Goal: Download file/media

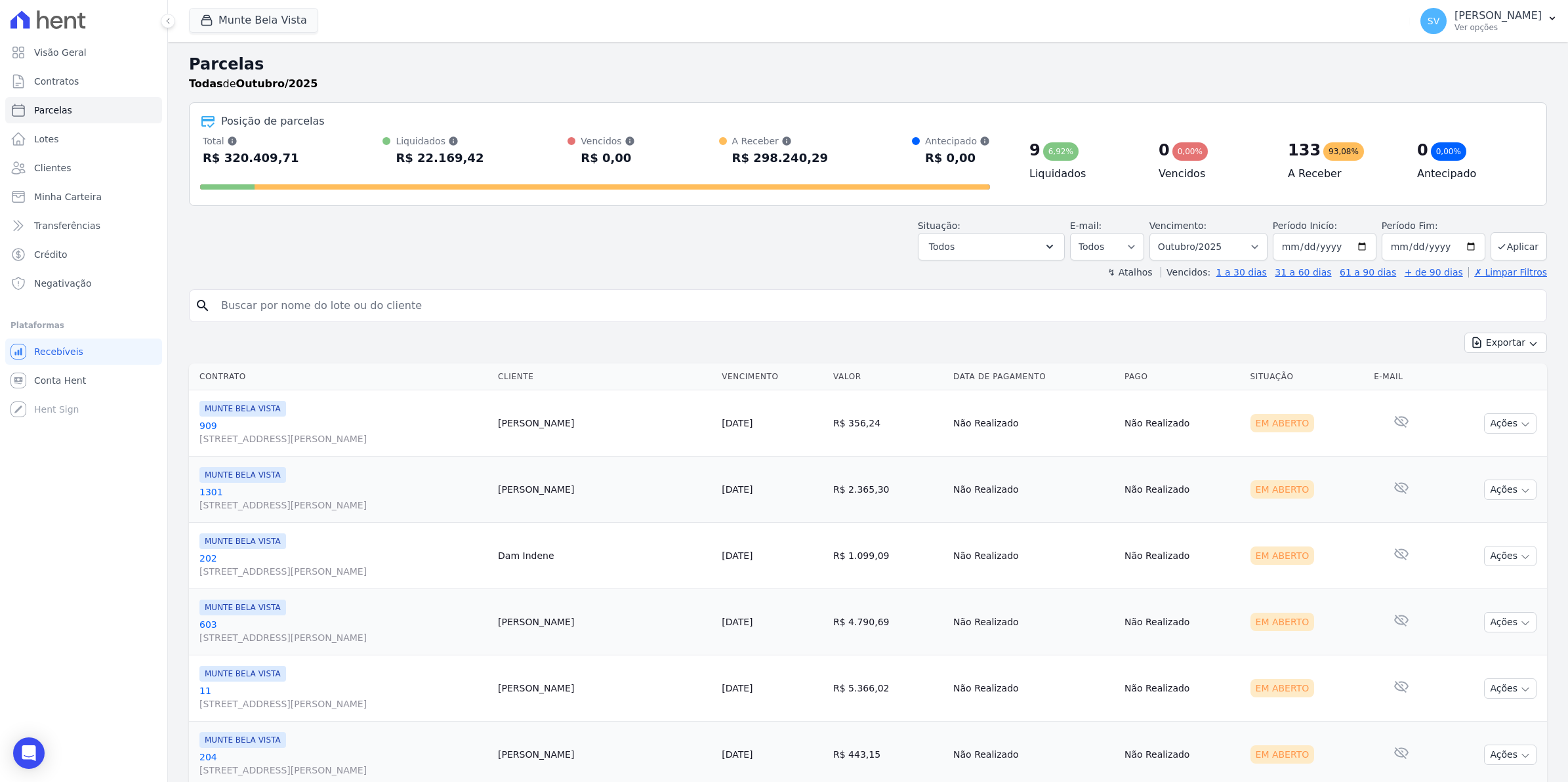
select select
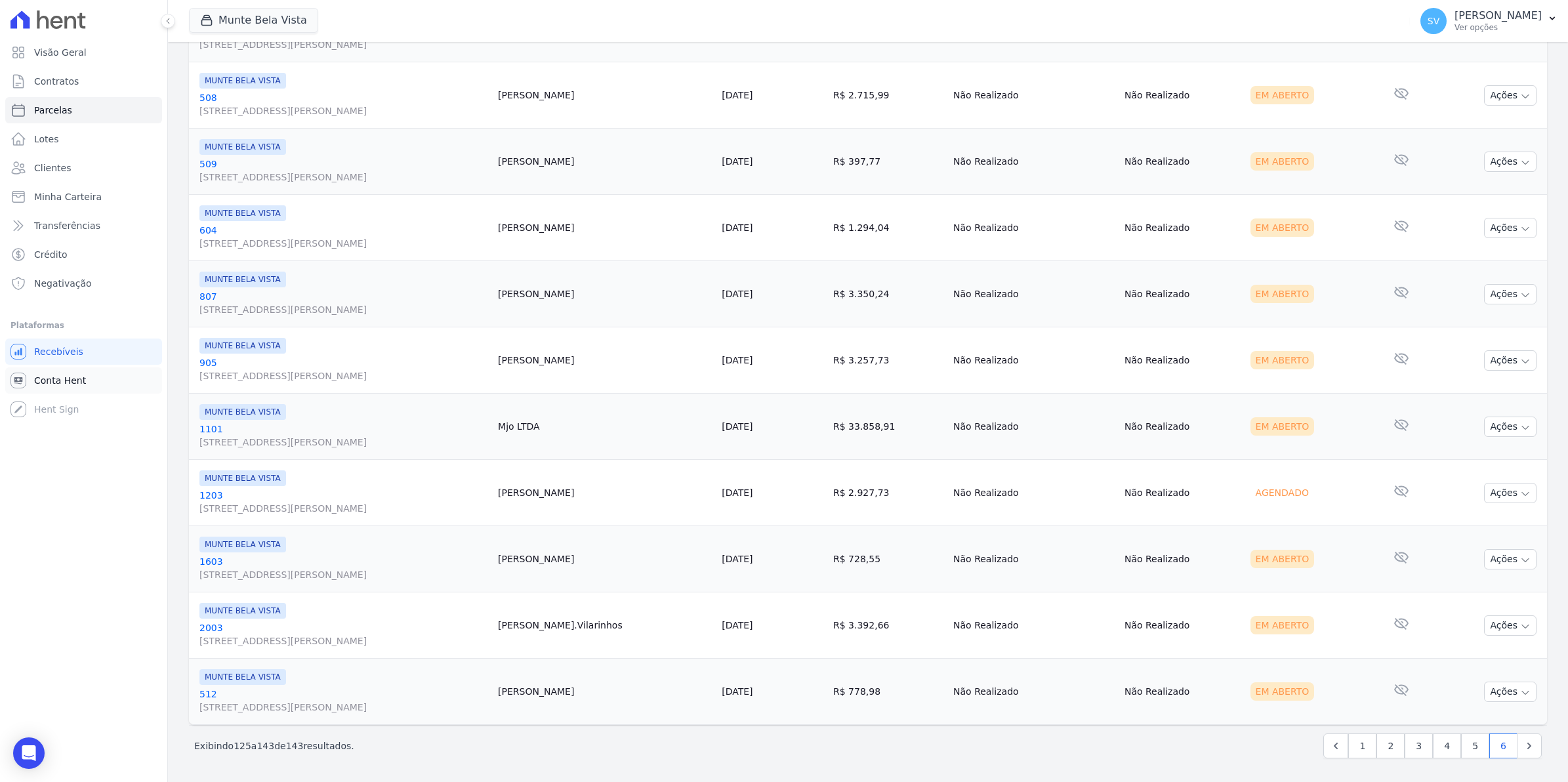
click at [64, 376] on span "Conta Hent" at bounding box center [60, 380] width 52 height 13
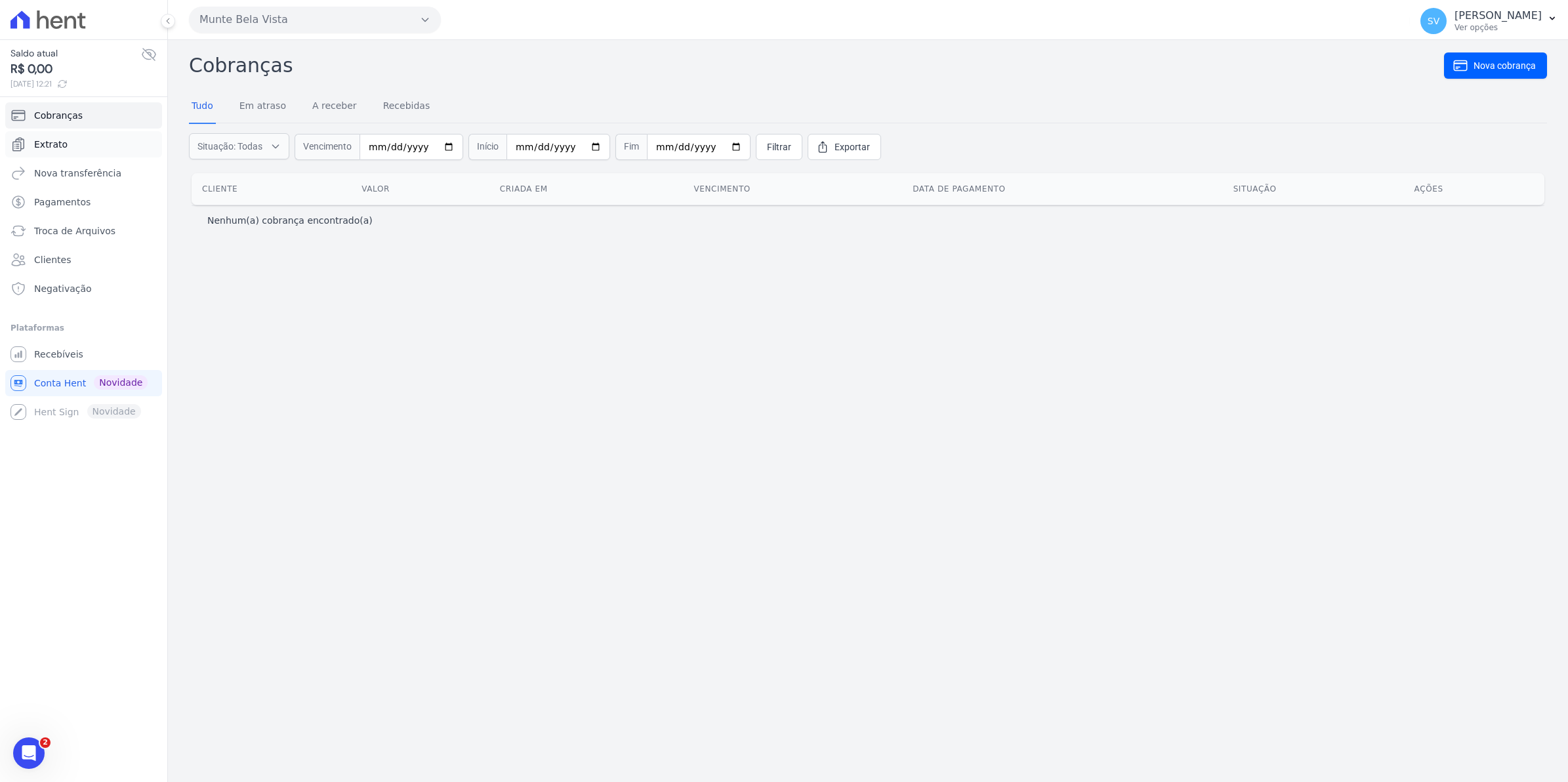
click at [64, 143] on link "Extrato" at bounding box center [84, 144] width 157 height 26
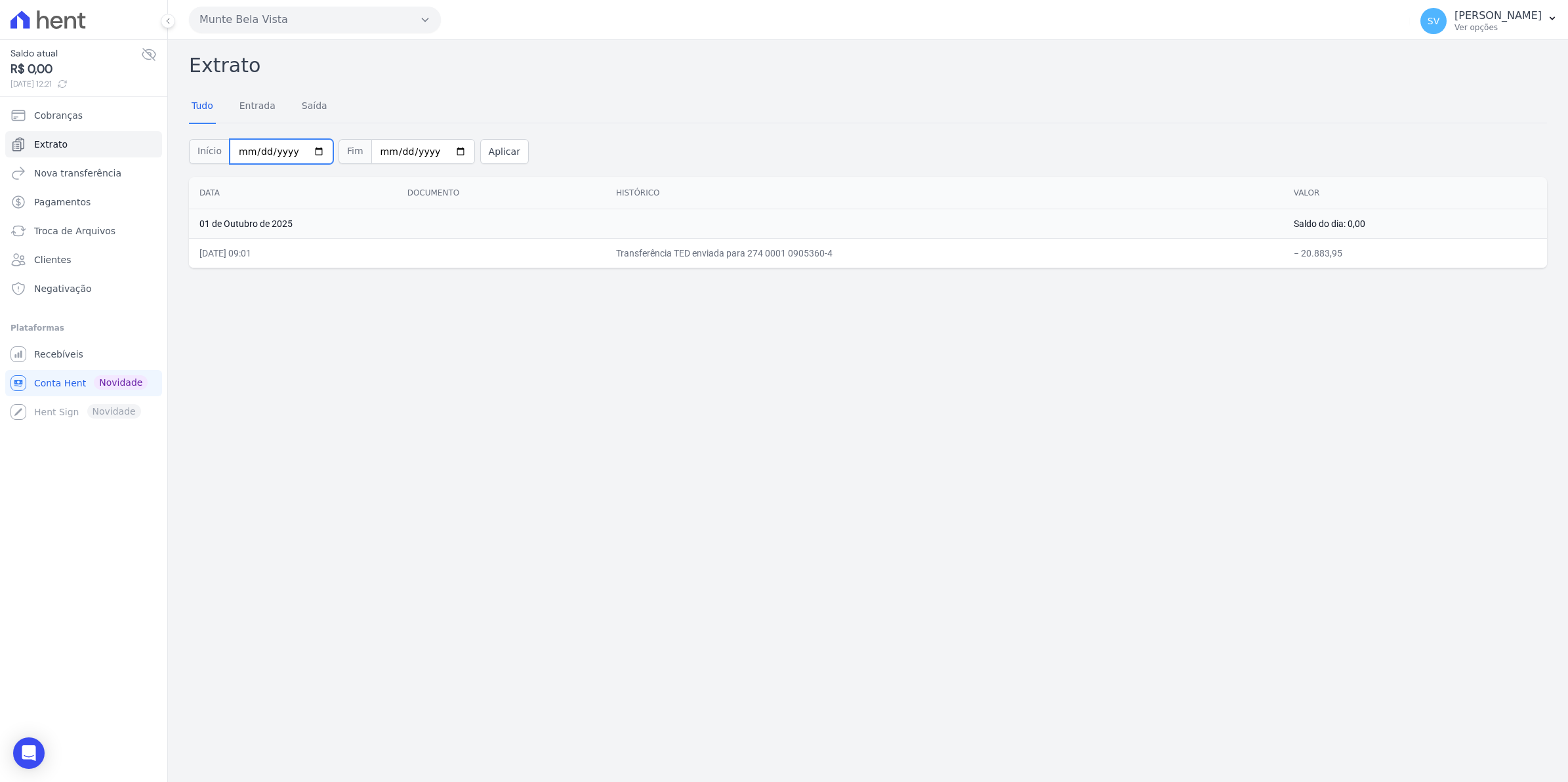
click at [312, 156] on input "[DATE]" at bounding box center [281, 151] width 104 height 25
type input "[DATE]"
click at [486, 156] on button "Aplicar" at bounding box center [504, 151] width 48 height 25
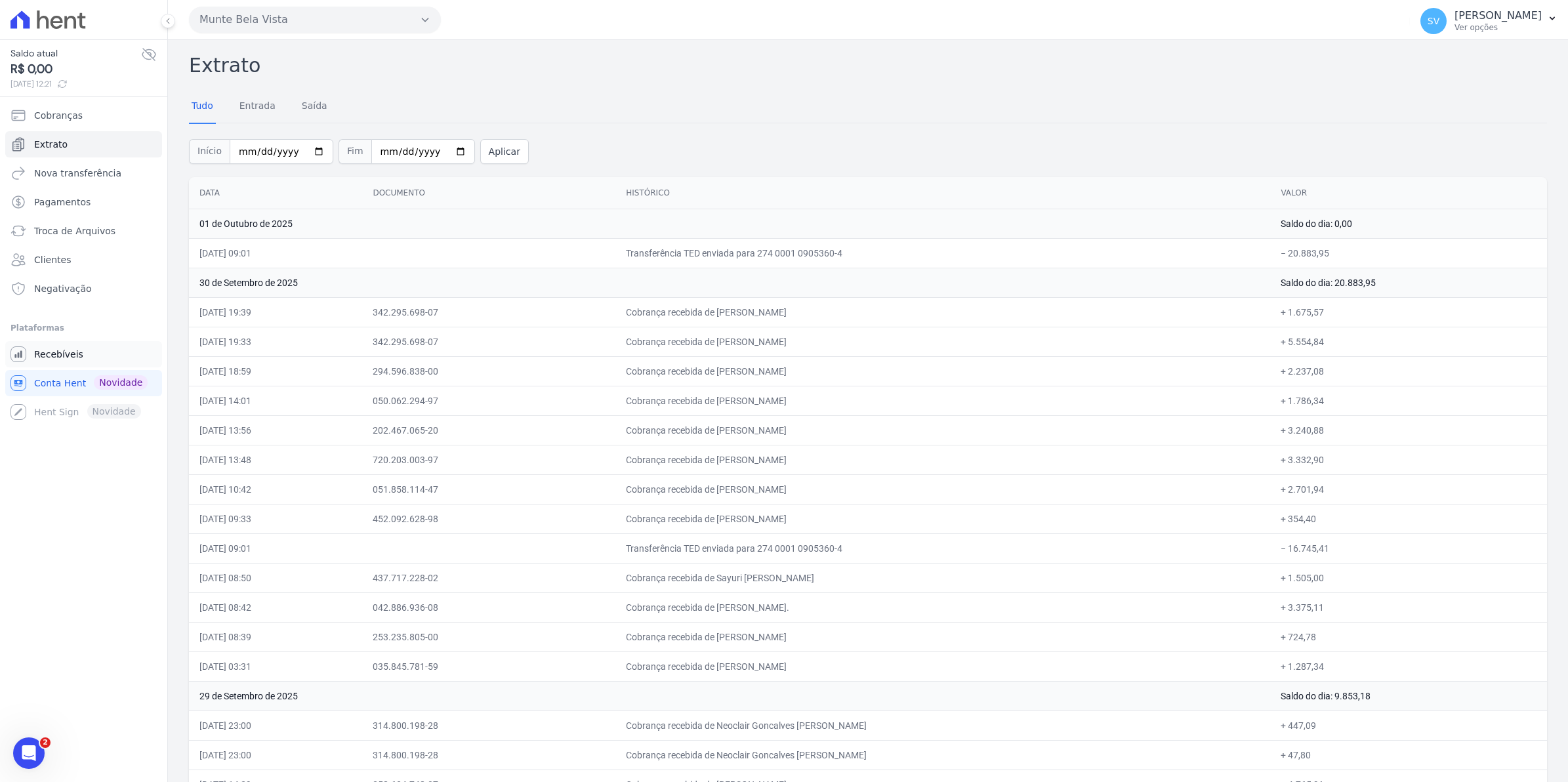
click at [66, 359] on span "Recebíveis" at bounding box center [59, 354] width 49 height 13
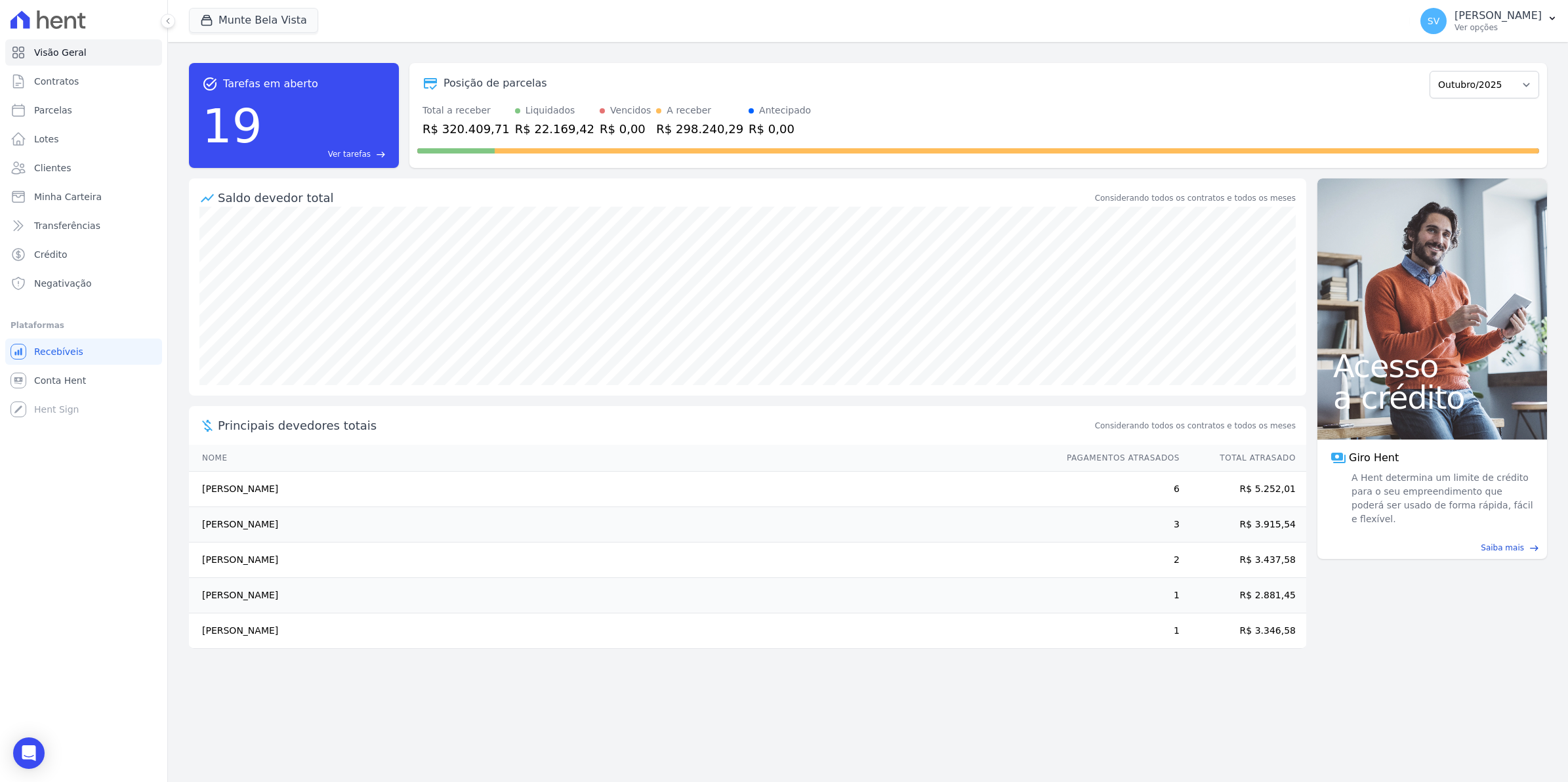
drag, startPoint x: 198, startPoint y: 630, endPoint x: 551, endPoint y: 649, distance: 353.5
click at [551, 649] on td "Renata Aparecida Fernandes E Silva" at bounding box center [622, 631] width 865 height 36
drag, startPoint x: 208, startPoint y: 554, endPoint x: 392, endPoint y: 555, distance: 184.0
click at [392, 555] on td "Luciceia Barboza De Souza Costa" at bounding box center [622, 560] width 865 height 36
click at [1447, 18] on span "SV" at bounding box center [1434, 21] width 26 height 26
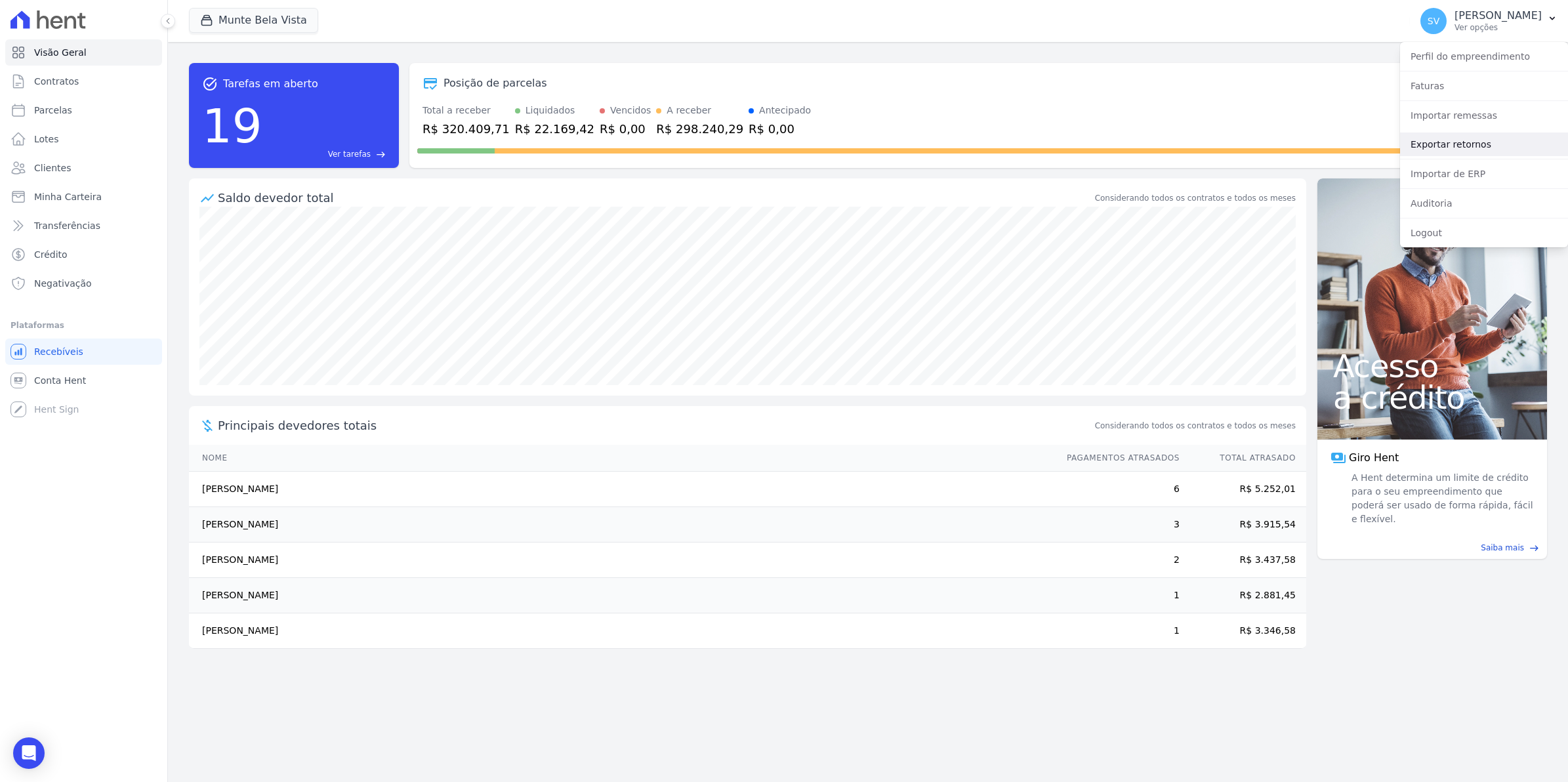
click at [1447, 144] on link "Exportar retornos" at bounding box center [1485, 144] width 168 height 24
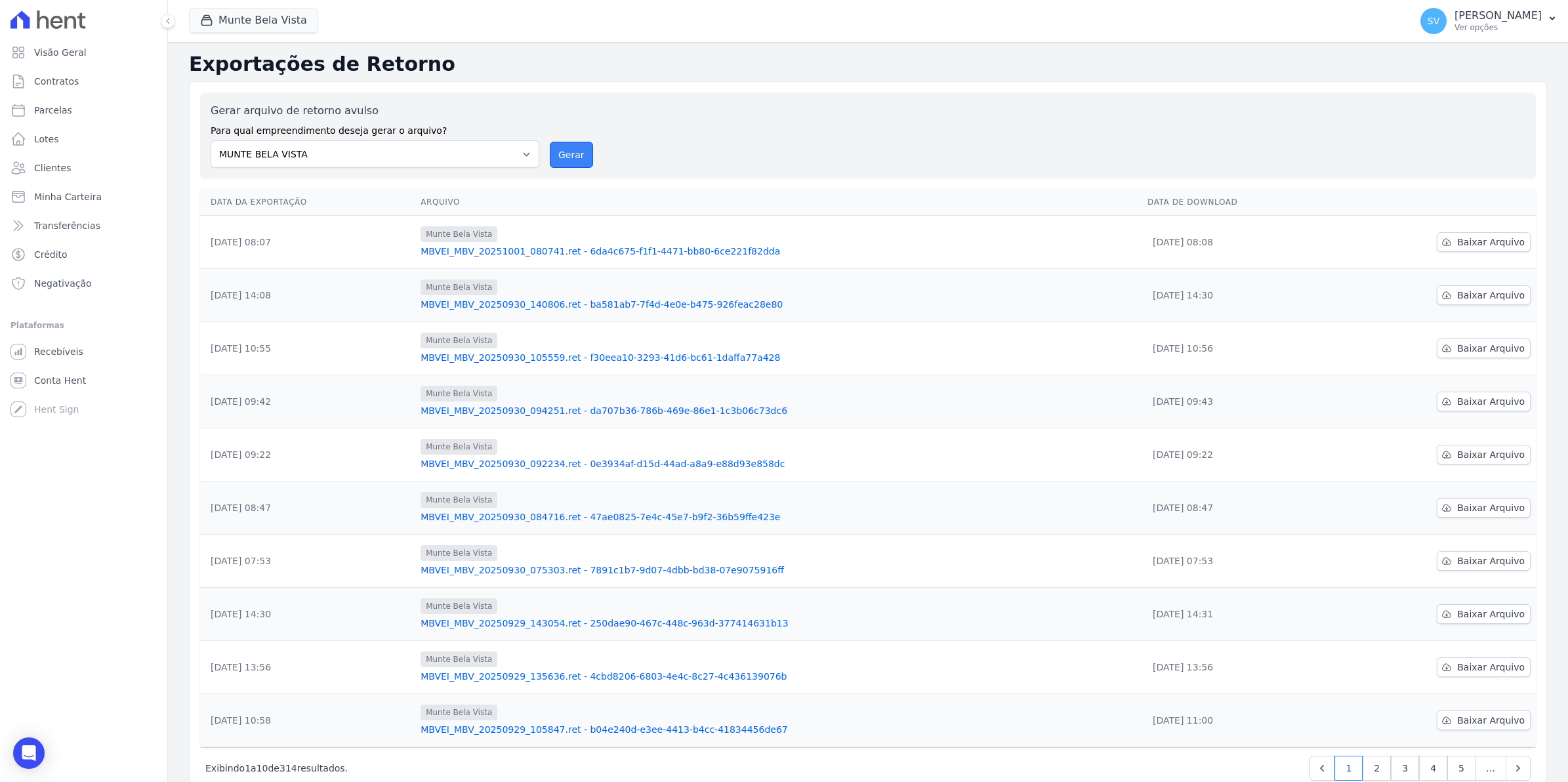
click at [565, 156] on button "Gerar" at bounding box center [572, 155] width 44 height 26
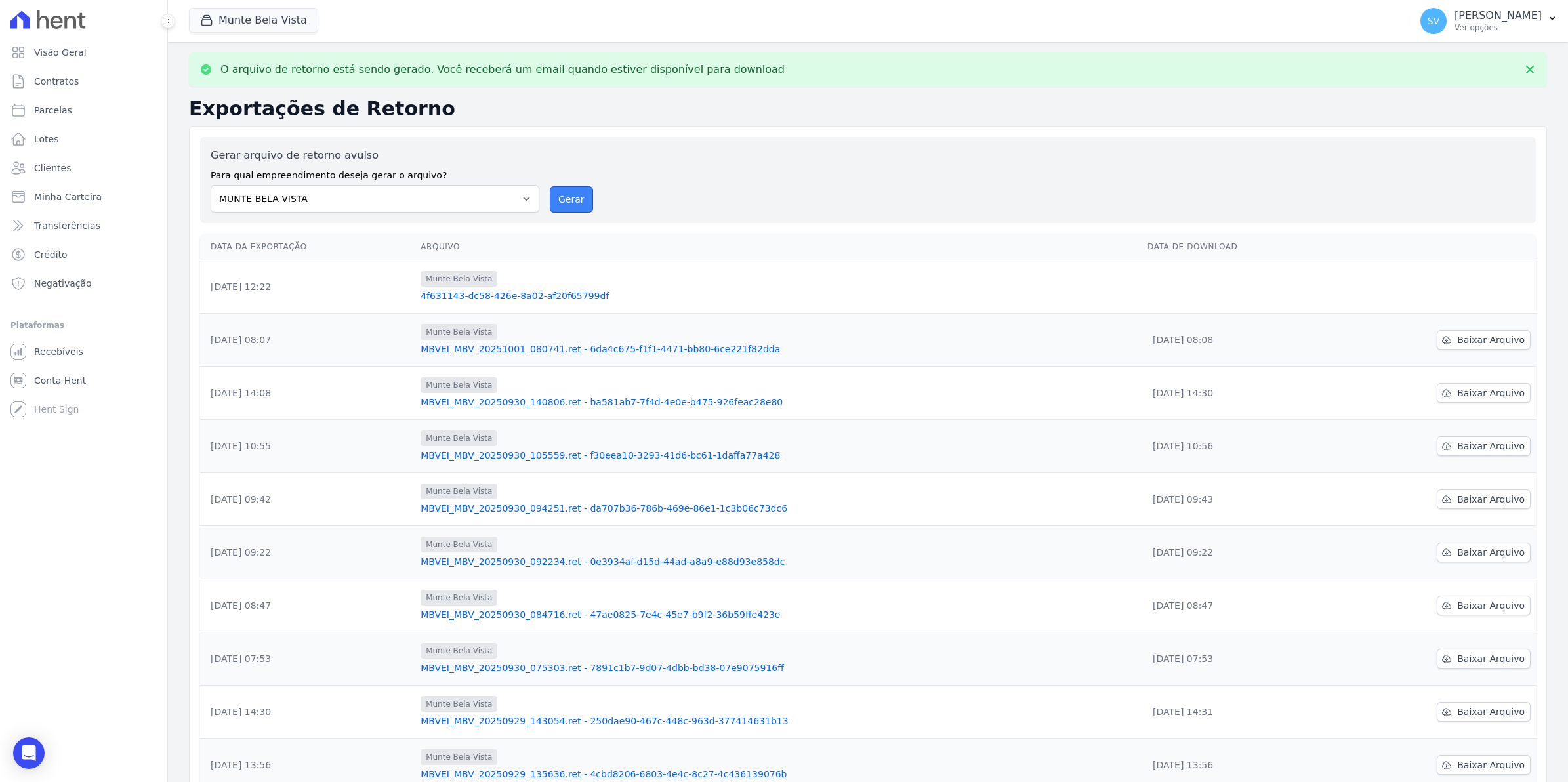
click at [569, 200] on button "Gerar" at bounding box center [572, 199] width 44 height 26
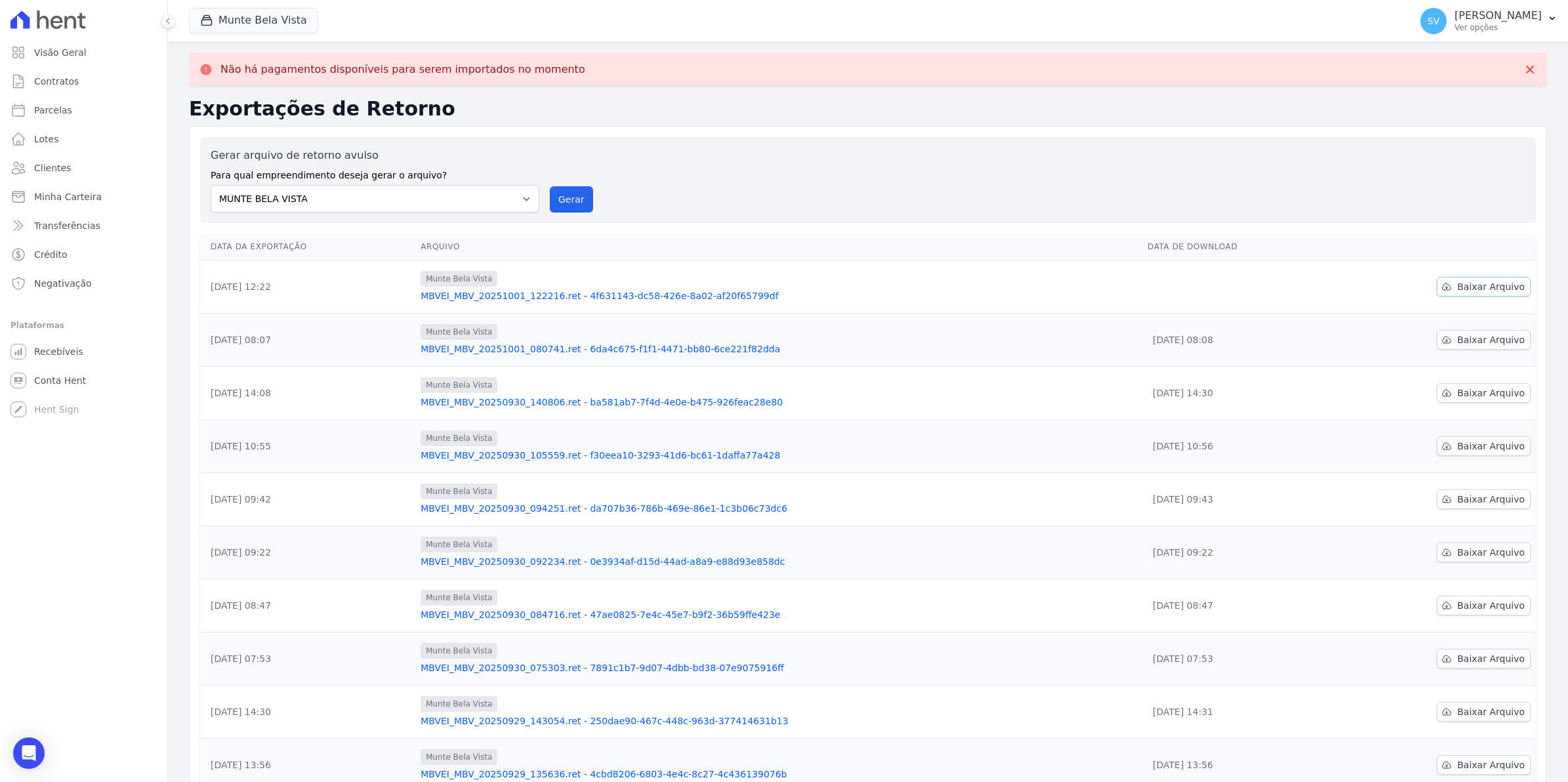
click at [1474, 289] on span "Baixar Arquivo" at bounding box center [1491, 287] width 67 height 13
